Goal: Use online tool/utility: Utilize a website feature to perform a specific function

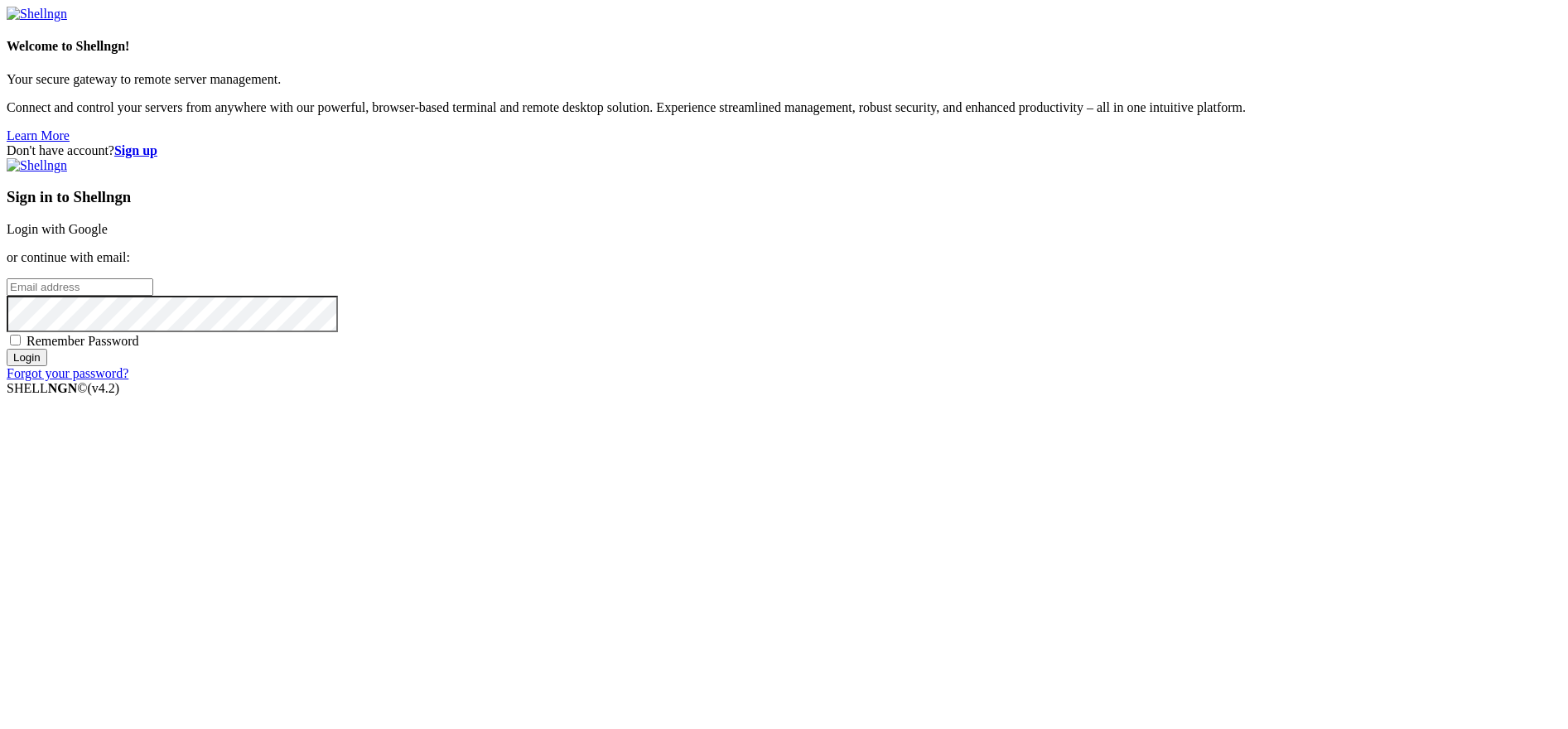
click at [108, 236] on link "Login with Google" at bounding box center [57, 229] width 101 height 14
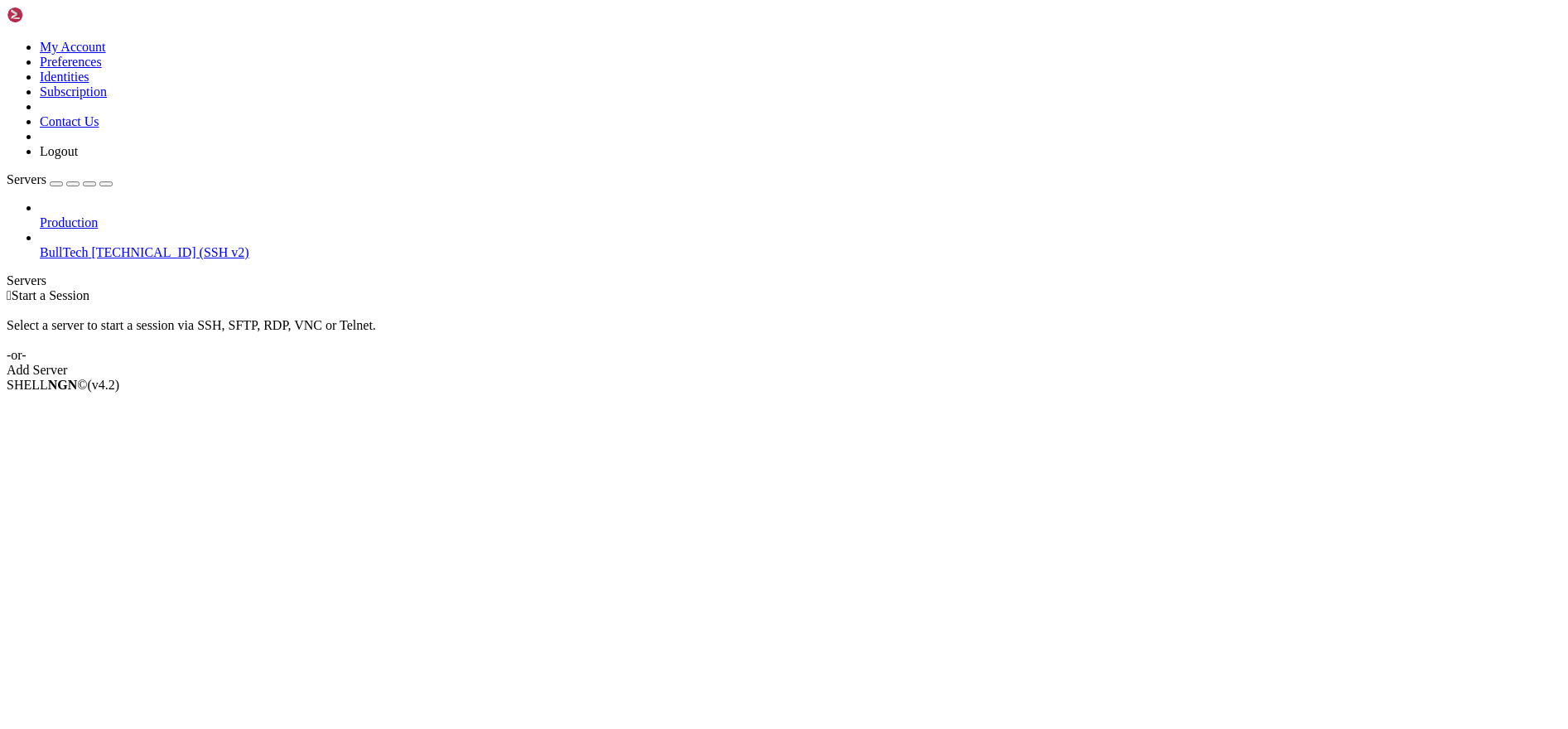
click at [92, 245] on span "[TECHNICAL_ID] (SSH v2)" at bounding box center [170, 252] width 157 height 14
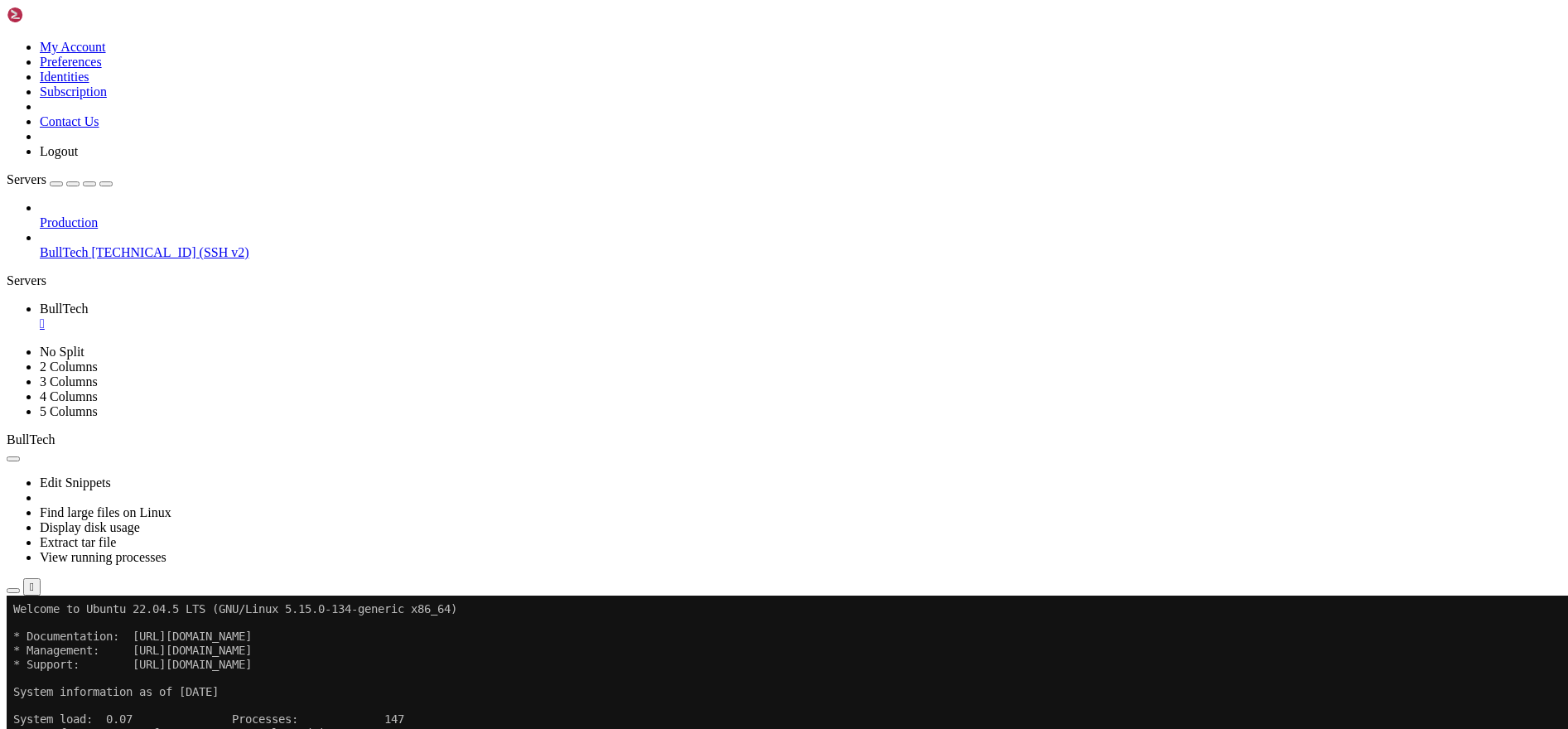
drag, startPoint x: 58, startPoint y: 1080, endPoint x: 189, endPoint y: 1076, distance: 131.1
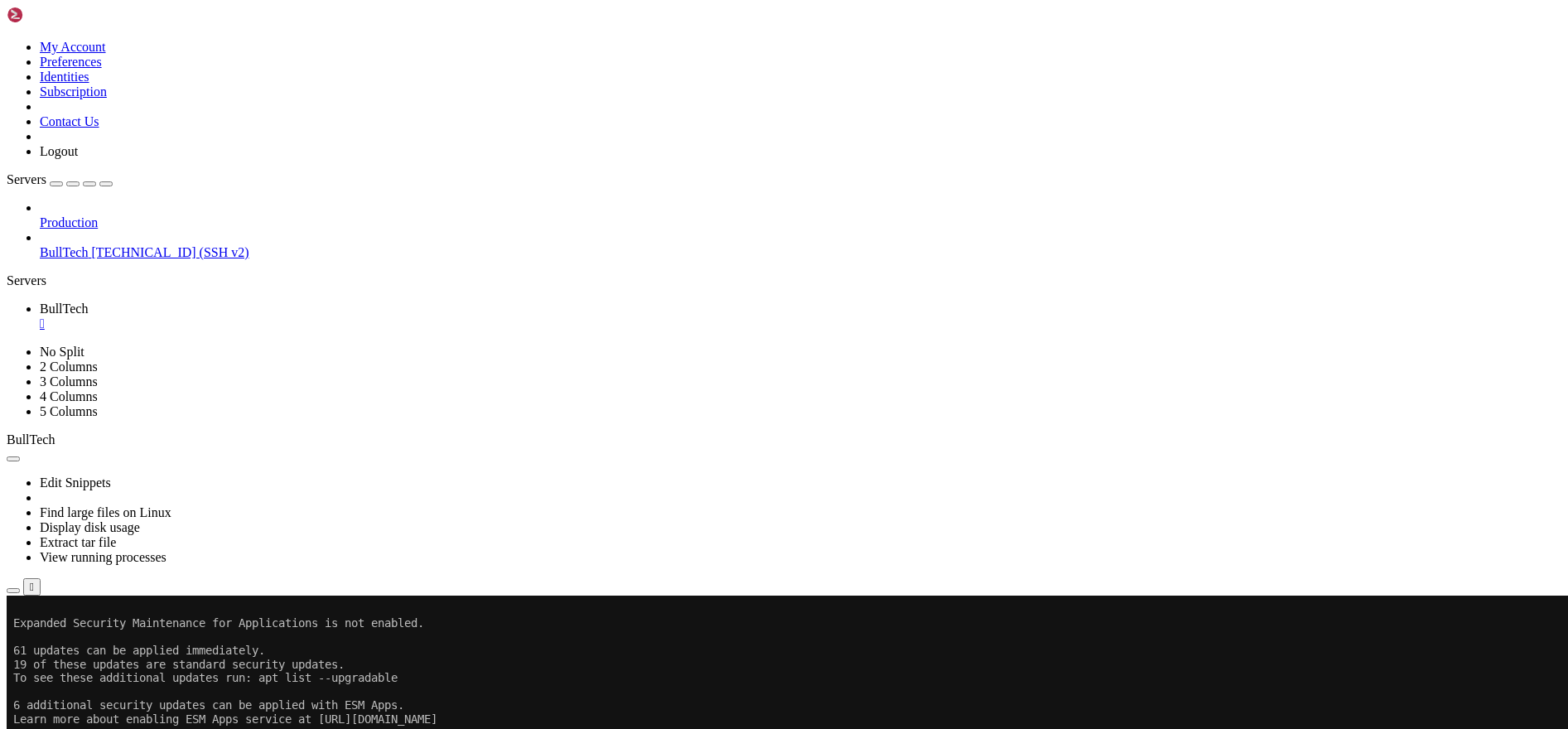
scroll to position [221, 0]
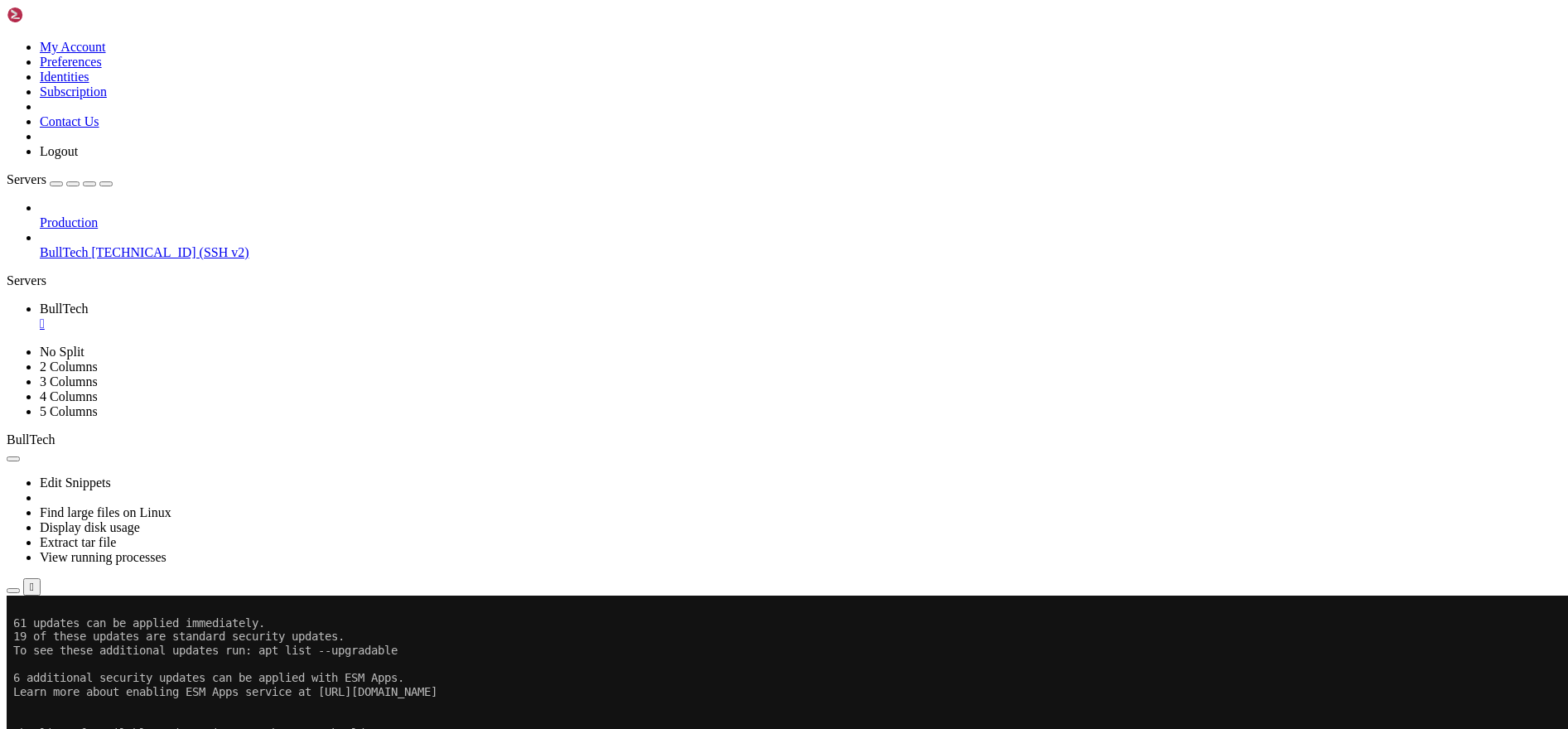
click at [13, 591] on icon "button" at bounding box center [13, 591] width 0 height 0
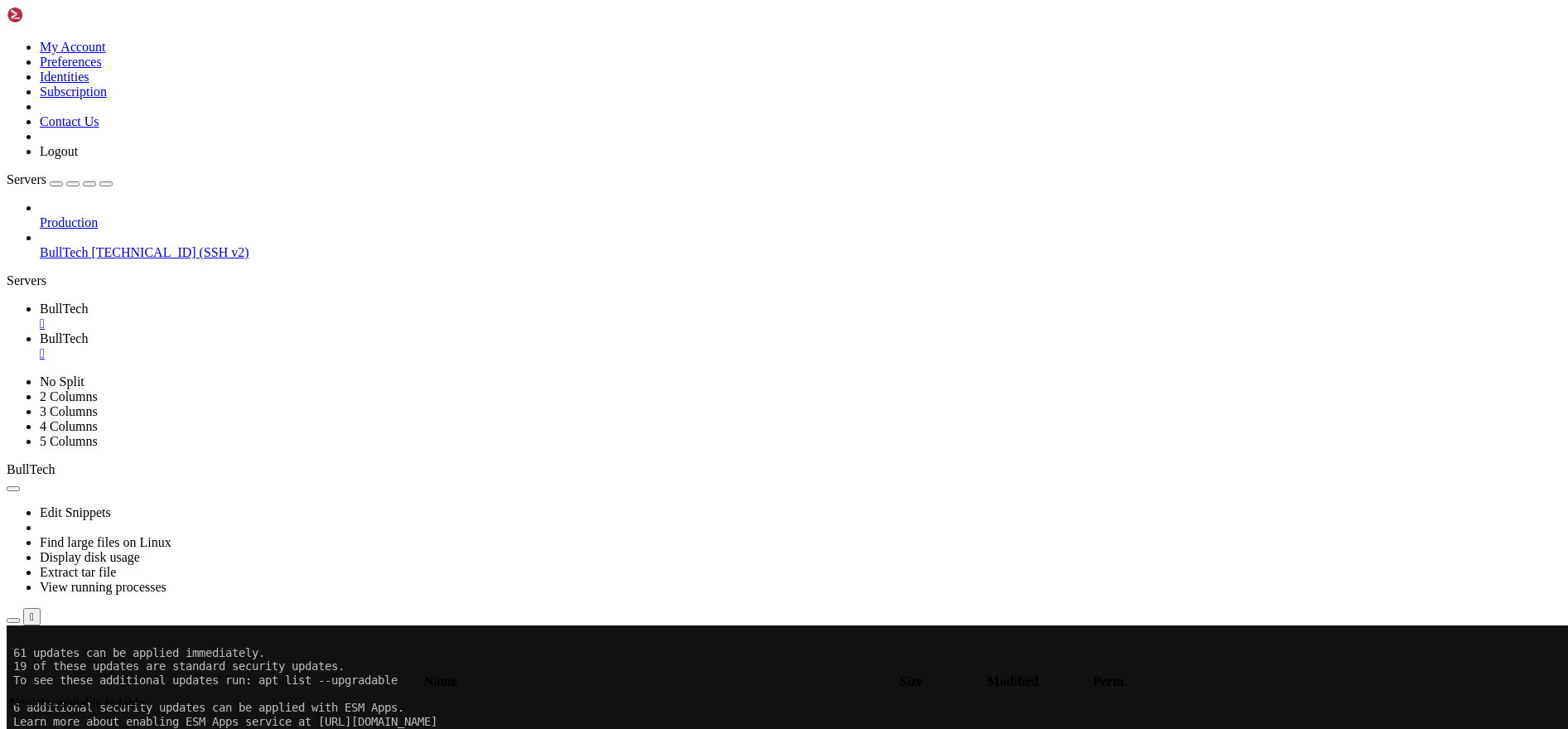
type input "/home/btmx"
click at [399, 346] on div "" at bounding box center [800, 354] width 1521 height 15
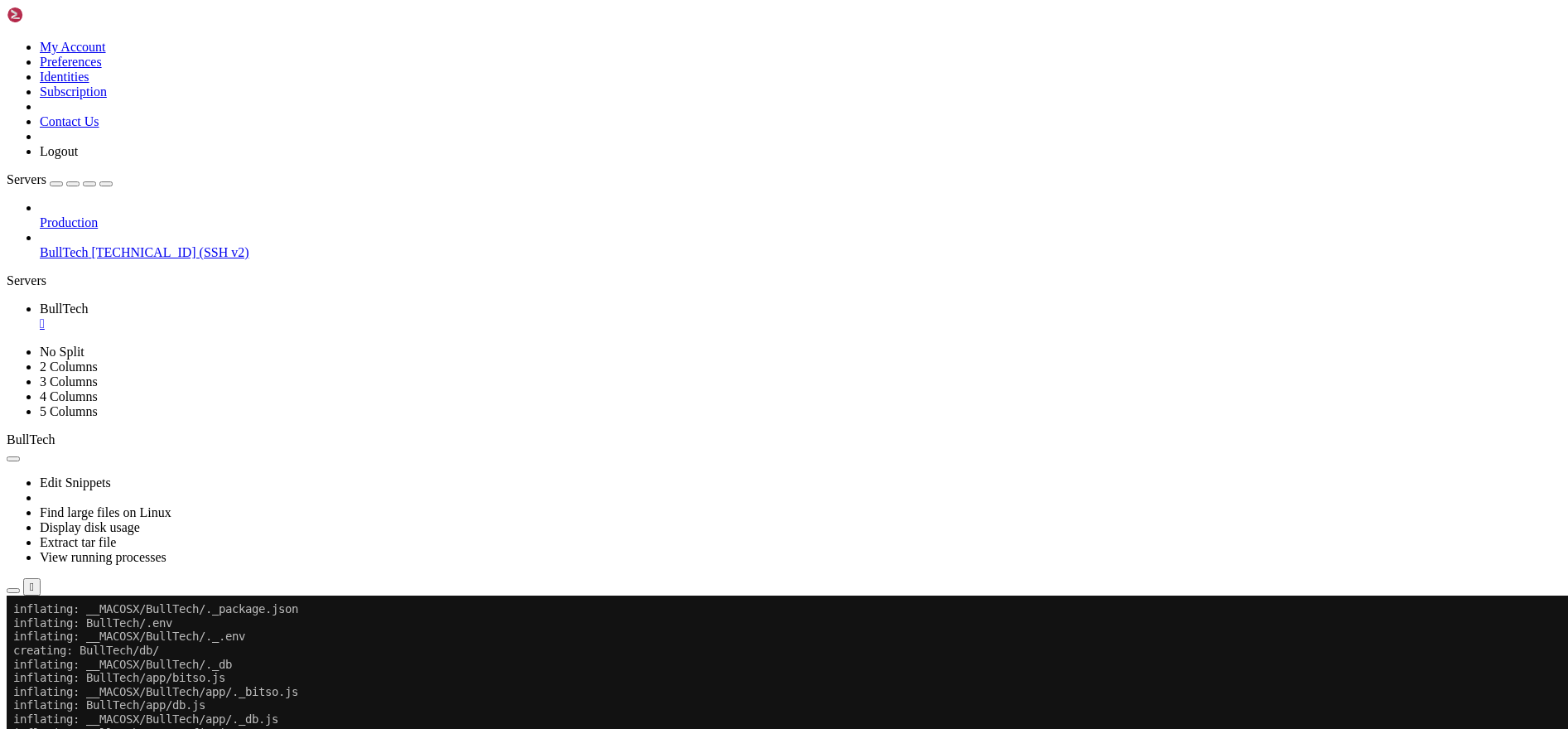
scroll to position [1172, 0]
click at [295, 317] on div "" at bounding box center [800, 324] width 1521 height 15
